Goal: Information Seeking & Learning: Learn about a topic

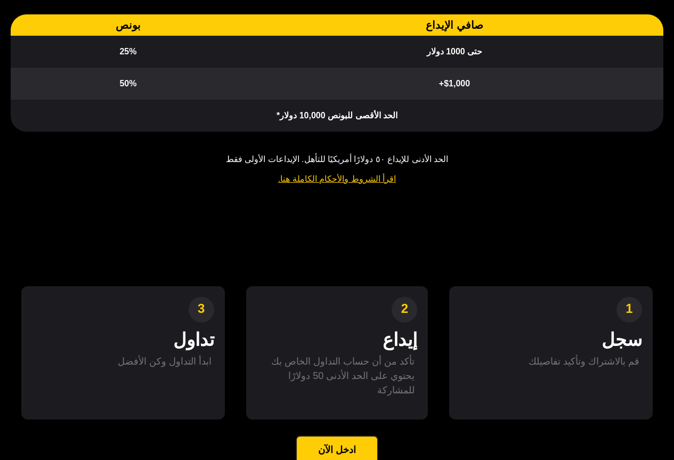
drag, startPoint x: 245, startPoint y: 27, endPoint x: 512, endPoint y: 174, distance: 305.1
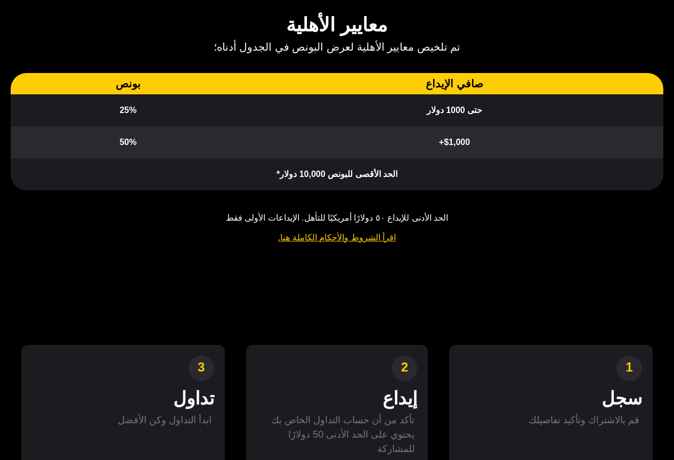
drag, startPoint x: 681, startPoint y: 228, endPoint x: 573, endPoint y: 197, distance: 113.1
drag, startPoint x: 419, startPoint y: 209, endPoint x: 428, endPoint y: 205, distance: 9.8
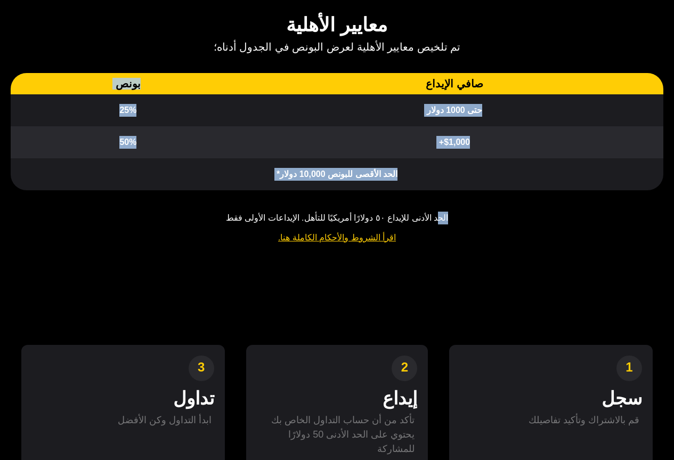
drag, startPoint x: 428, startPoint y: 205, endPoint x: 271, endPoint y: 88, distance: 195.6
drag, startPoint x: 271, startPoint y: 88, endPoint x: 272, endPoint y: 99, distance: 10.7
click at [234, 123] on td "25%" at bounding box center [128, 110] width 235 height 32
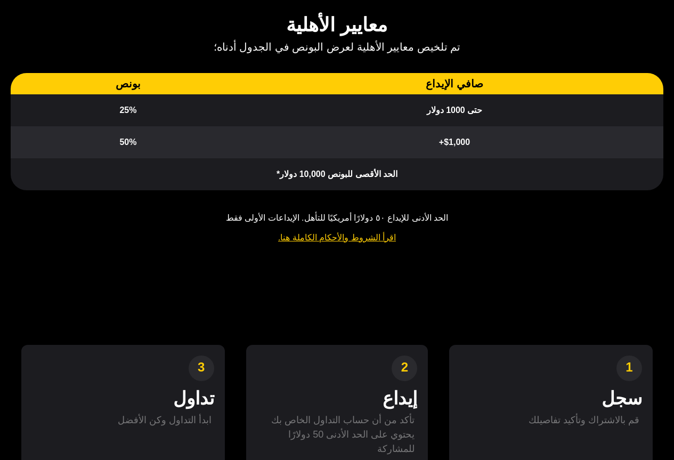
click at [398, 235] on div "الحد الأدنى للإيداع ٥٠ دولارًا أمريكيًا للتأهل. الإيداعات الأولى فقط اقرأ الشرو…" at bounding box center [337, 232] width 652 height 43
click at [414, 227] on div "الحد الأدنى للإيداع ٥٠ دولارًا أمريكيًا للتأهل. الإيداعات الأولى فقط اقرأ الشرو…" at bounding box center [337, 232] width 652 height 43
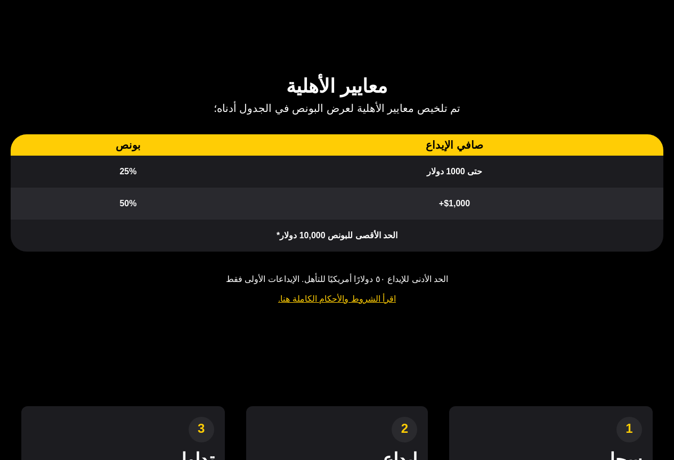
click at [651, 251] on div "صافي الإيداع بونص حتى 1000 دولار 25% $1,000+ 50% الحد الأقصى للبونص 10,000 دولا…" at bounding box center [337, 192] width 652 height 117
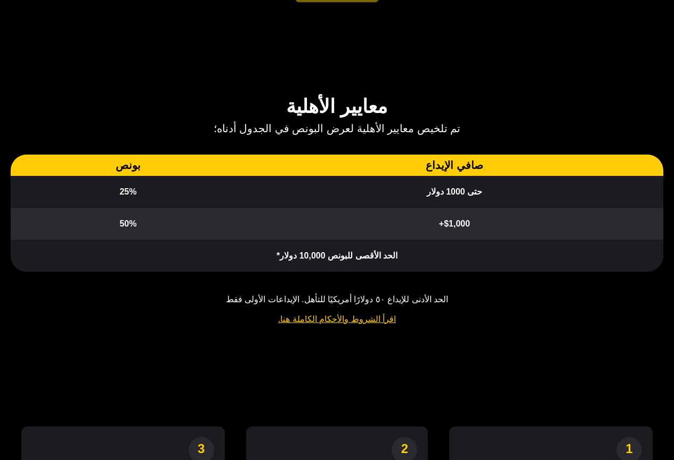
scroll to position [599, 0]
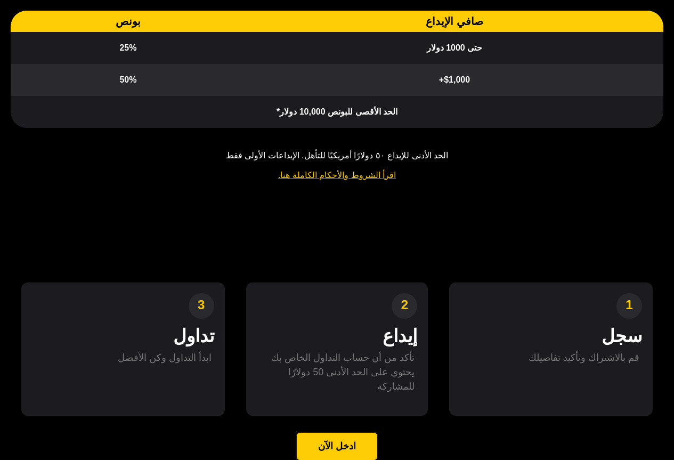
drag, startPoint x: 651, startPoint y: 271, endPoint x: 652, endPoint y: 265, distance: 5.9
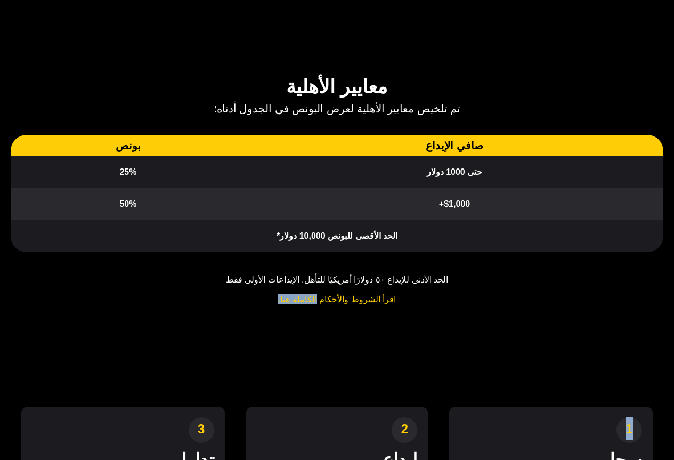
scroll to position [510, 0]
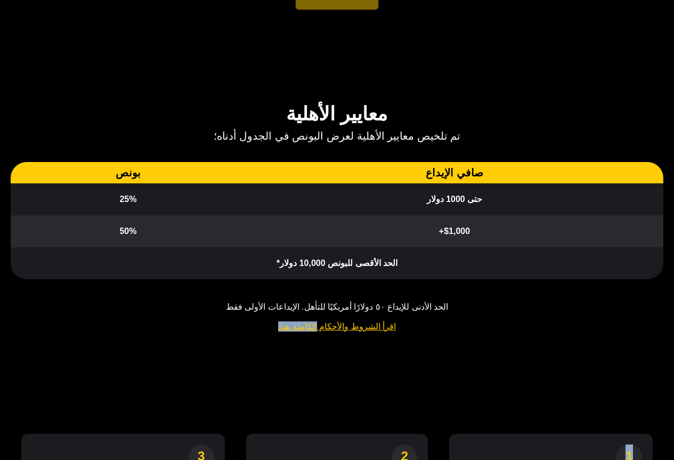
click at [476, 293] on div "معايير الأهلية تم تلخيص معايير الأهلية لعرض البونص في الجدول أدناه؛ صافي الإيدا…" at bounding box center [337, 222] width 674 height 241
click at [447, 290] on div "معايير الأهلية تم تلخيص معايير الأهلية لعرض البونص في الجدول أدناه؛ صافي الإيدا…" at bounding box center [337, 222] width 674 height 241
click at [428, 320] on div "الحد الأدنى للإيداع ٥٠ دولارًا أمريكيًا للتأهل. الإيداعات الأولى فقط اقرأ الشرو…" at bounding box center [337, 321] width 652 height 43
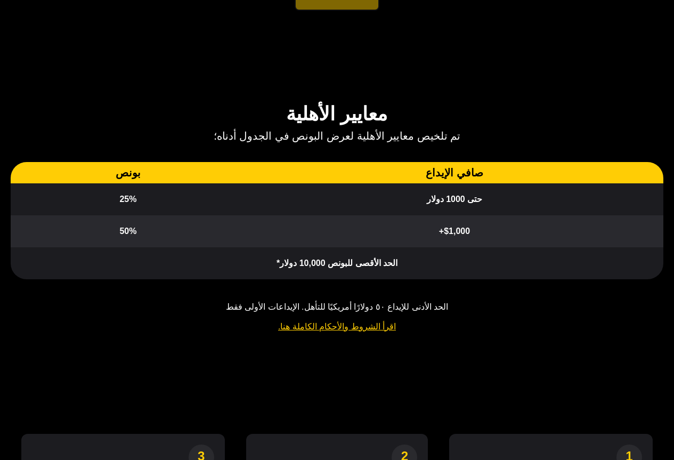
click at [413, 306] on li "الحد الأدنى للإيداع ٥٠ دولارًا أمريكيًا للتأهل. الإيداعات الأولى فقط" at bounding box center [337, 306] width 652 height 13
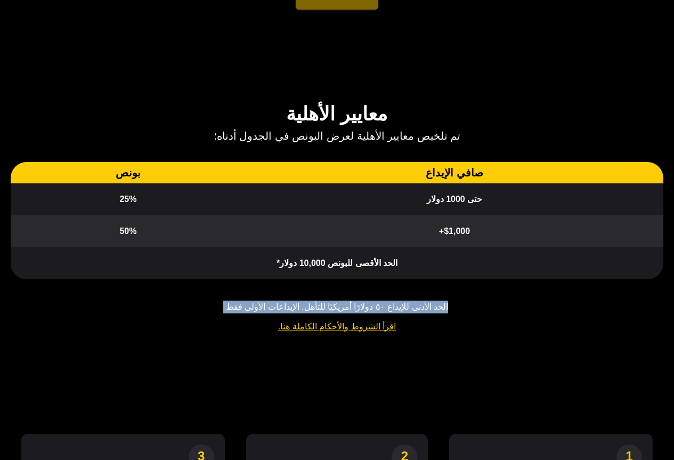
click at [413, 306] on li "الحد الأدنى للإيداع ٥٠ دولارًا أمريكيًا للتأهل. الإيداعات الأولى فقط" at bounding box center [337, 306] width 652 height 13
click at [436, 301] on li "الحد الأدنى للإيداع ٥٠ دولارًا أمريكيًا للتأهل. الإيداعات الأولى فقط" at bounding box center [337, 306] width 652 height 13
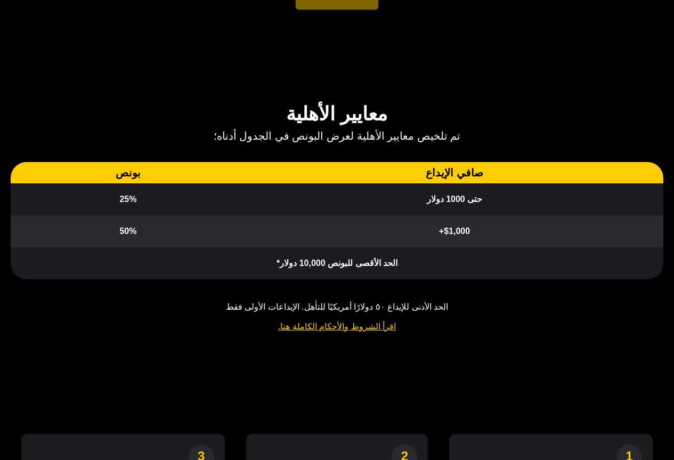
click at [501, 334] on div "الحد الأدنى للإيداع ٥٠ دولارًا أمريكيًا للتأهل. الإيداعات الأولى فقط اقرأ الشرو…" at bounding box center [337, 321] width 652 height 43
